Goal: Find specific page/section: Find specific page/section

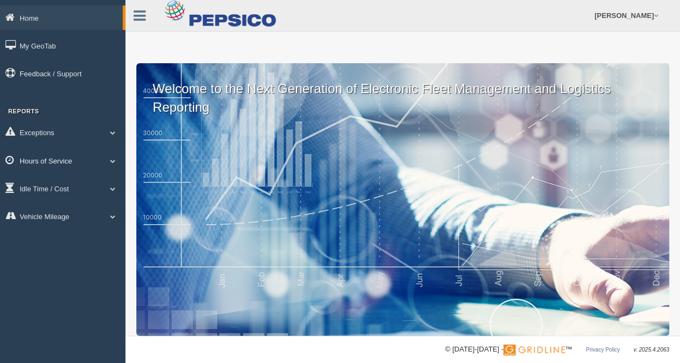
click at [106, 157] on link "Hours of Service" at bounding box center [62, 160] width 125 height 25
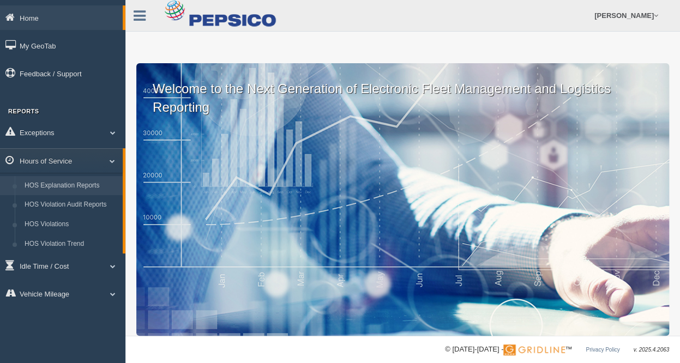
click at [92, 188] on link "HOS Explanation Reports" at bounding box center [71, 186] width 103 height 20
